Goal: Information Seeking & Learning: Learn about a topic

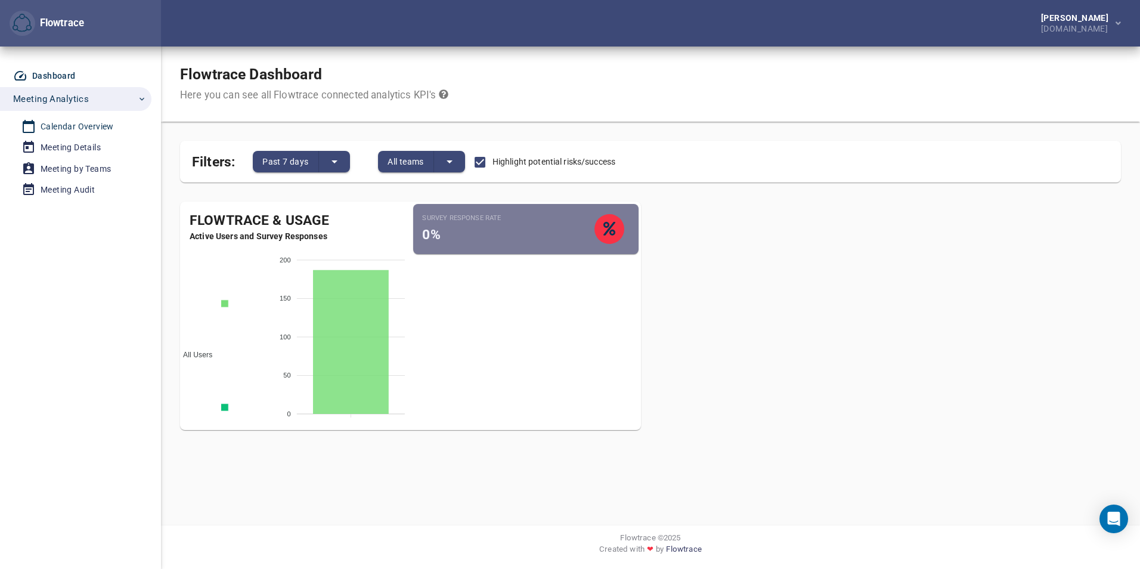
click at [88, 126] on div "Calendar Overview" at bounding box center [77, 126] width 73 height 15
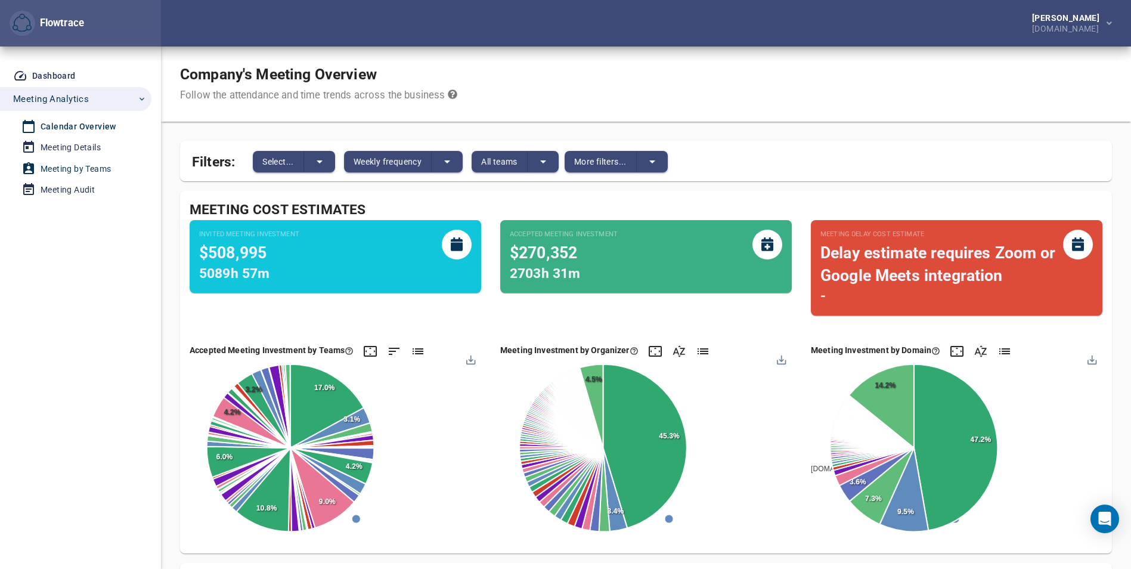
click at [97, 168] on div "Meeting by Teams" at bounding box center [76, 169] width 70 height 15
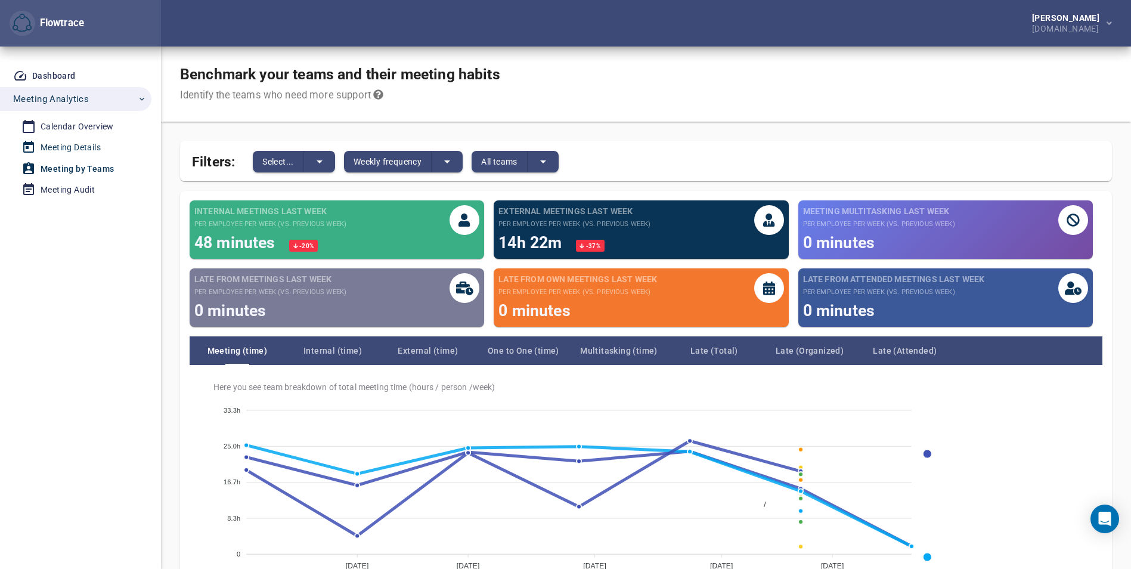
click at [83, 150] on div "Meeting Details" at bounding box center [71, 147] width 60 height 15
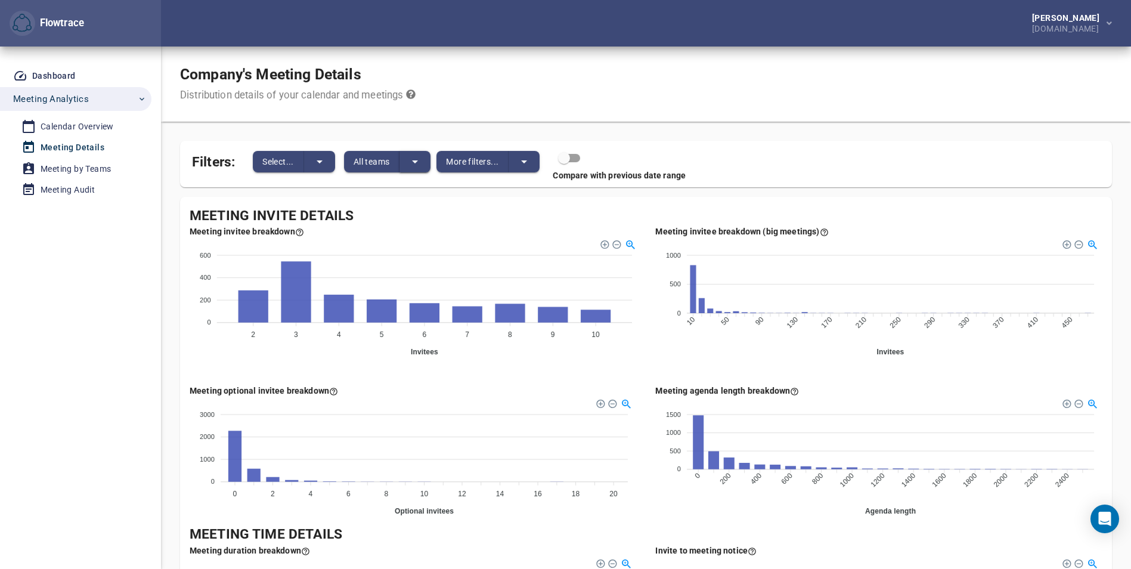
click at [418, 162] on icon "split button" at bounding box center [415, 161] width 14 height 14
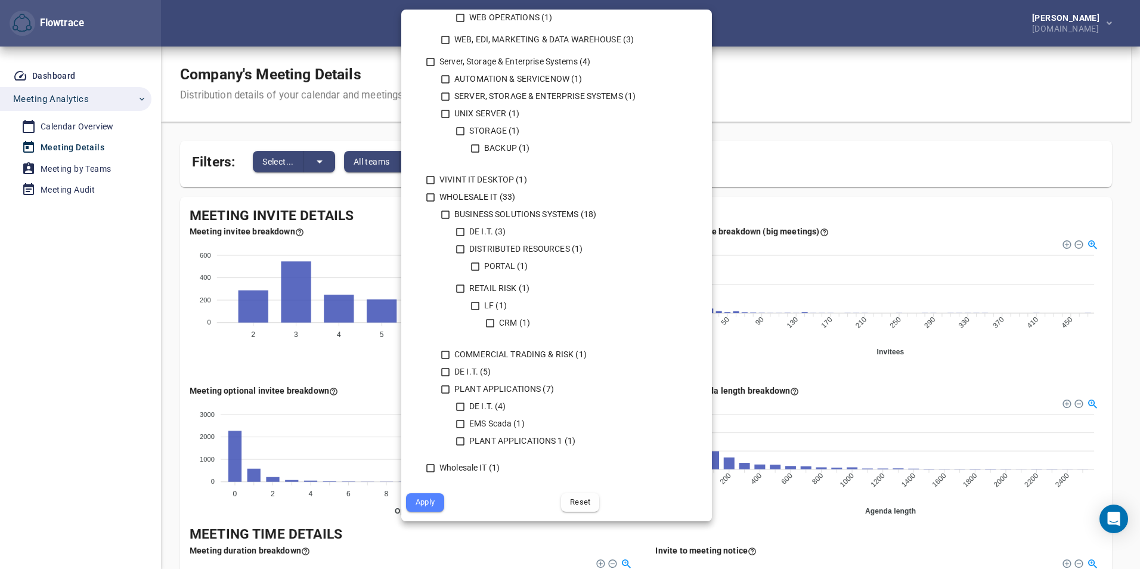
scroll to position [1044, 0]
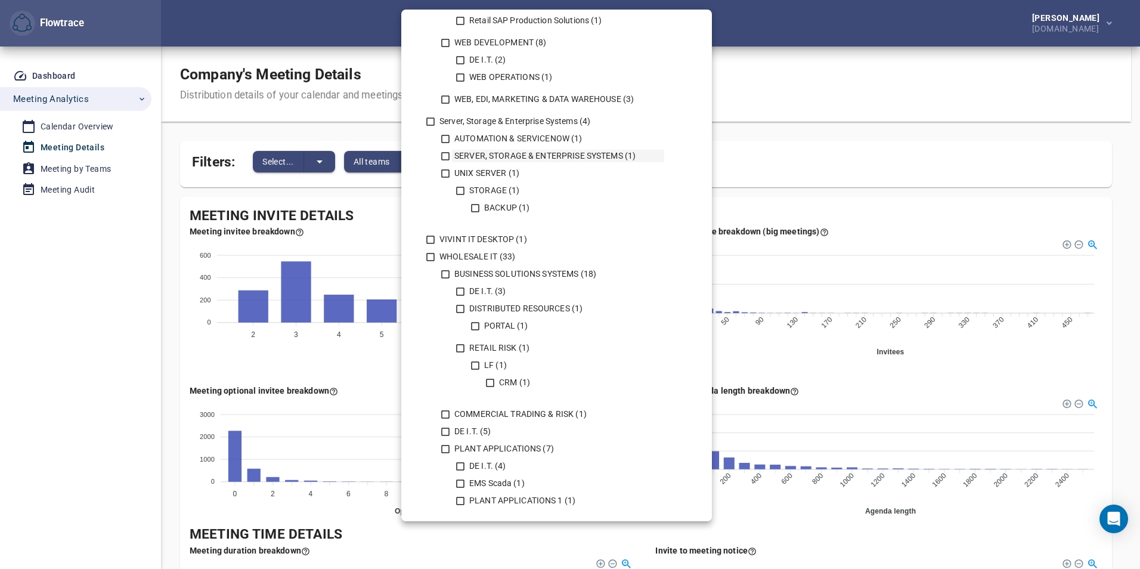
click at [446, 156] on icon at bounding box center [445, 156] width 11 height 11
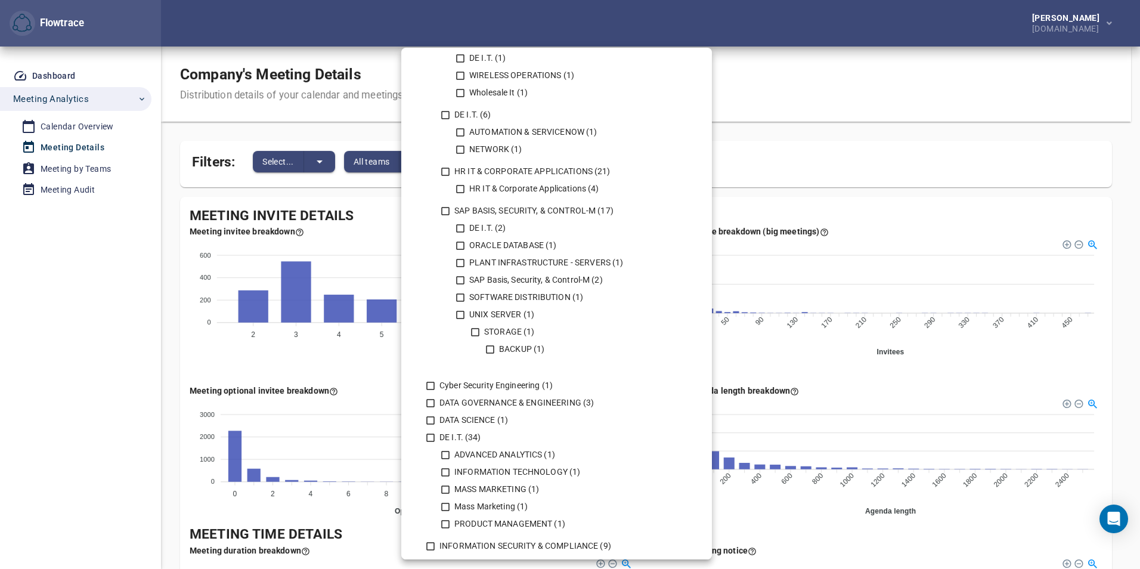
scroll to position [150, 0]
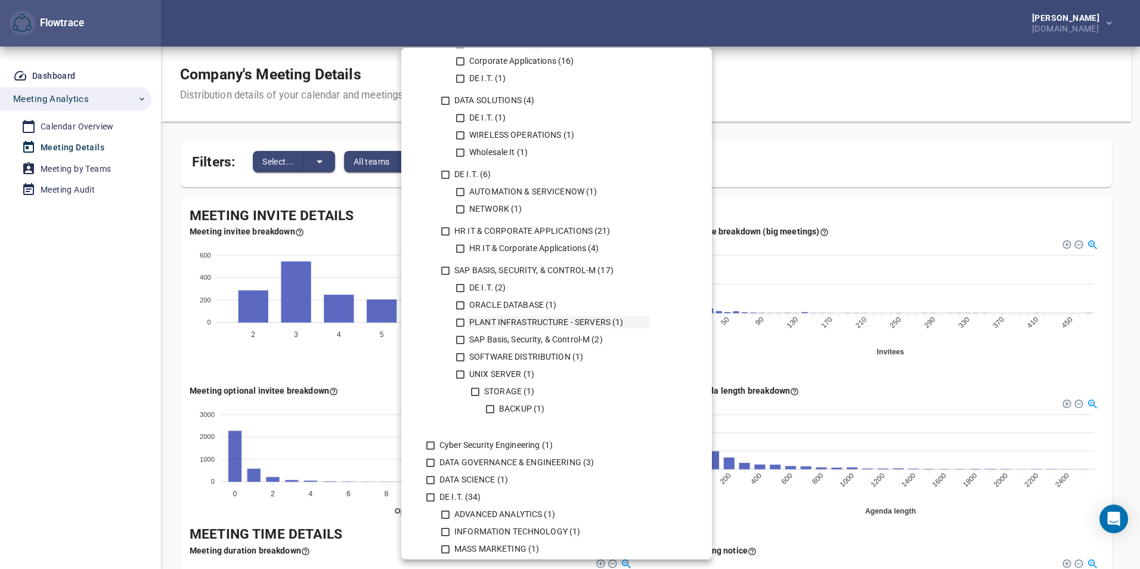
click at [461, 321] on icon at bounding box center [460, 322] width 11 height 11
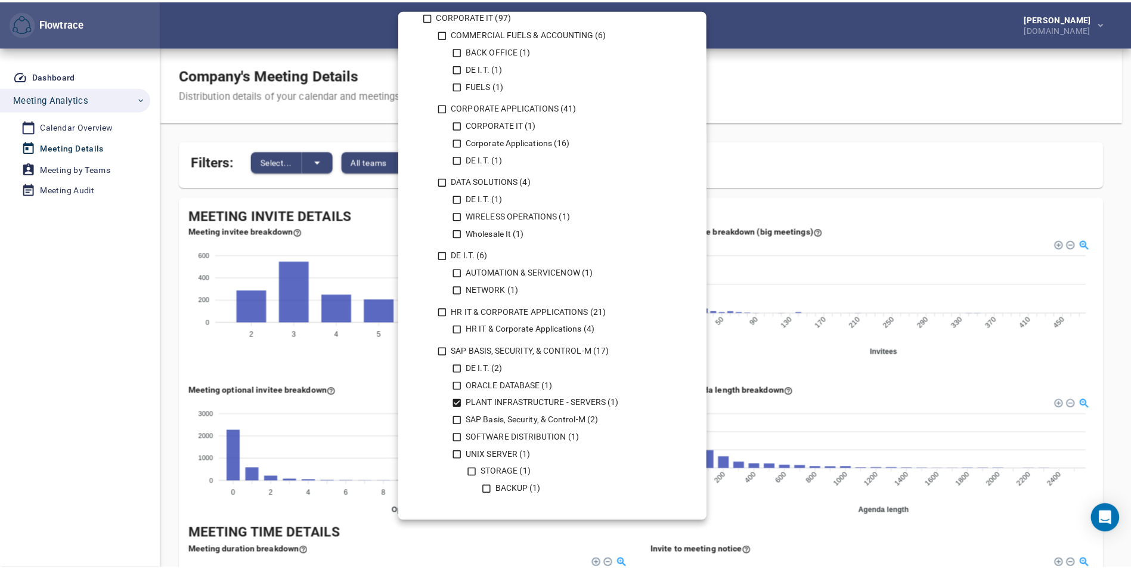
scroll to position [0, 0]
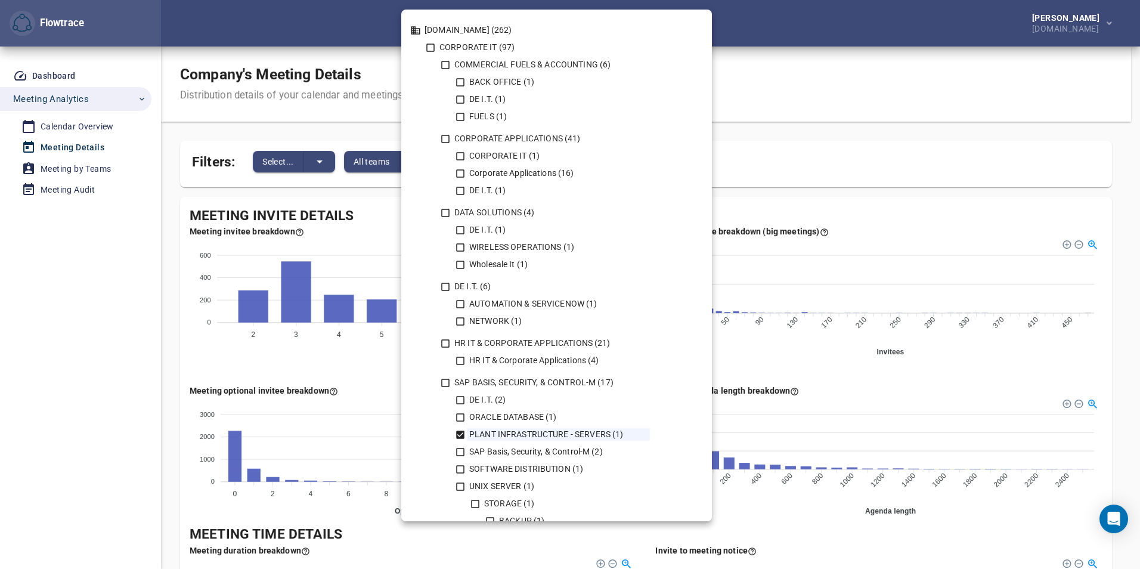
click at [808, 99] on div at bounding box center [570, 284] width 1140 height 569
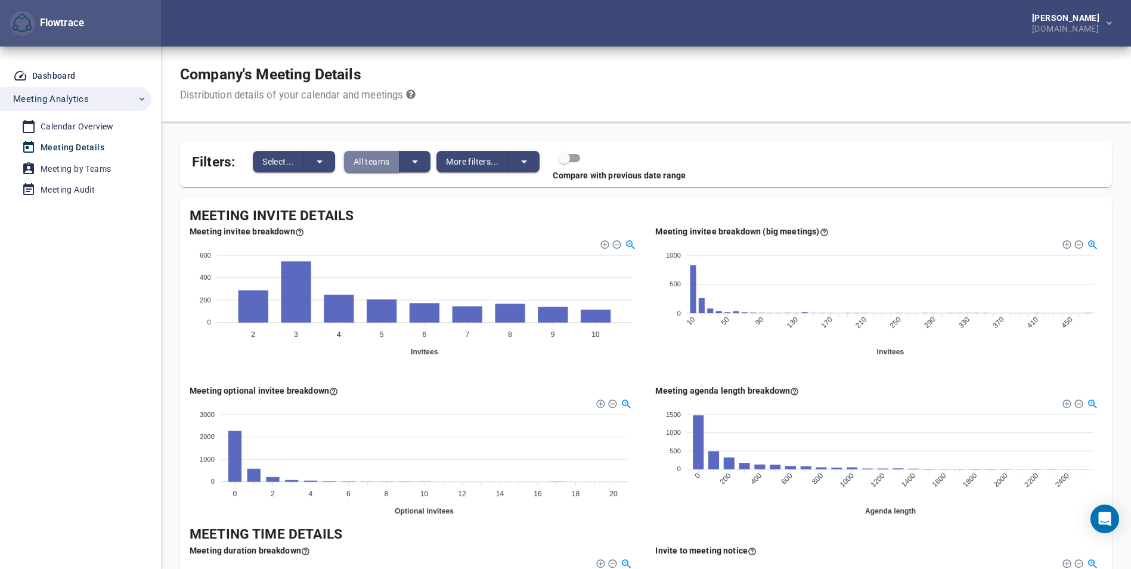
click at [375, 160] on span "All teams" at bounding box center [371, 161] width 36 height 14
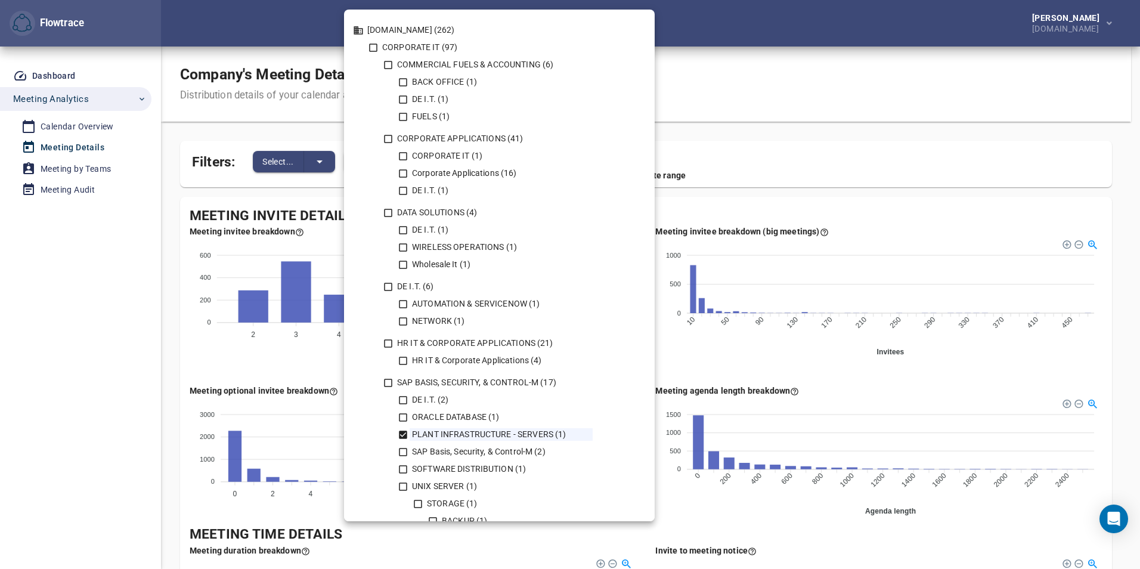
click at [738, 82] on div at bounding box center [570, 284] width 1140 height 569
